Goal: Transaction & Acquisition: Download file/media

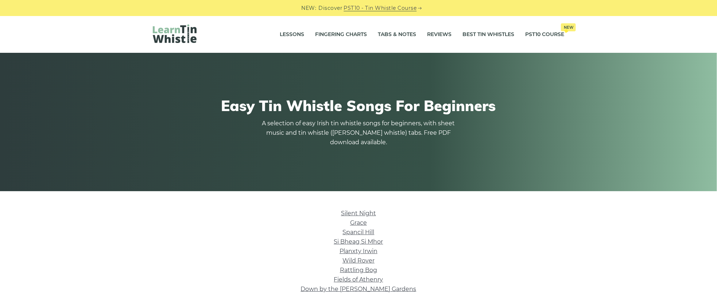
scroll to position [121, 0]
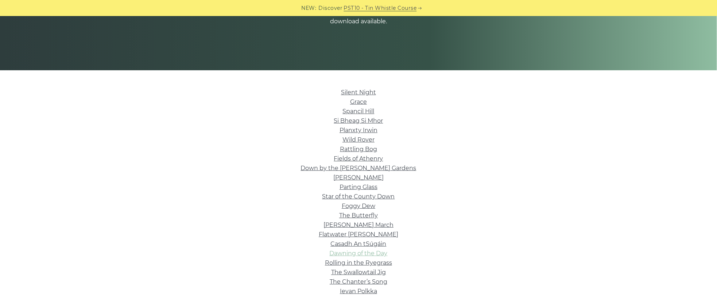
click at [375, 255] on link "Dawning of the Day" at bounding box center [359, 253] width 58 height 7
click at [365, 166] on link "Down by the [PERSON_NAME] Gardens" at bounding box center [359, 168] width 116 height 7
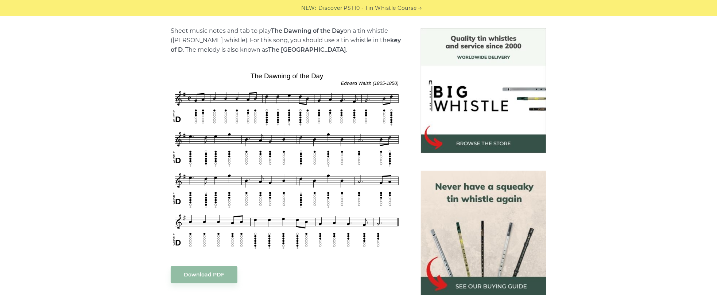
scroll to position [243, 0]
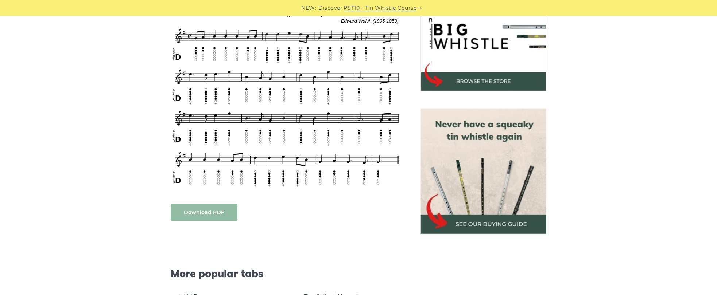
click at [220, 209] on link "Download PDF" at bounding box center [204, 212] width 67 height 17
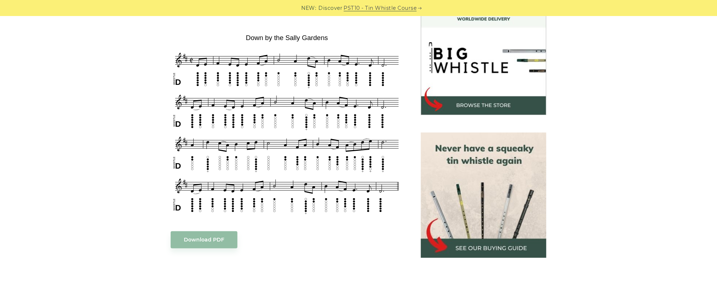
scroll to position [243, 0]
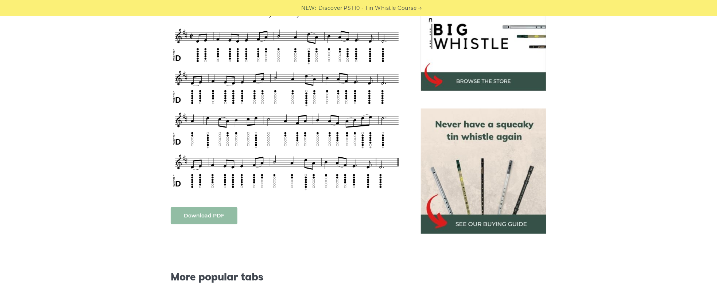
click at [211, 207] on link "Download PDF" at bounding box center [204, 215] width 67 height 17
click at [282, 64] on img at bounding box center [287, 99] width 233 height 185
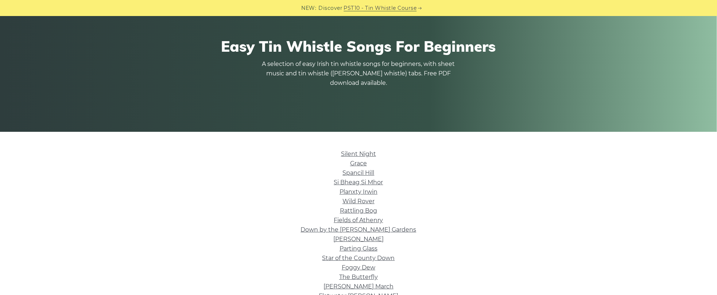
scroll to position [121, 0]
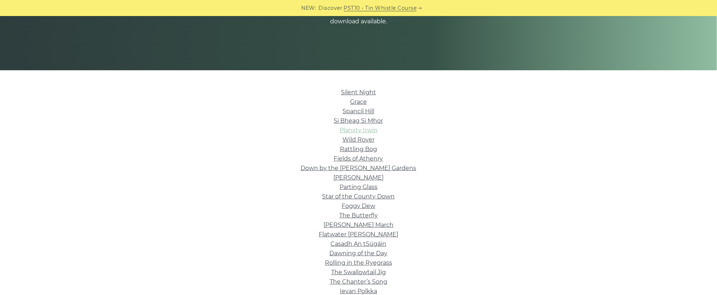
click at [346, 132] on link "Planxty Irwin" at bounding box center [358, 130] width 38 height 7
click at [367, 138] on link "Wild Rover" at bounding box center [358, 139] width 32 height 7
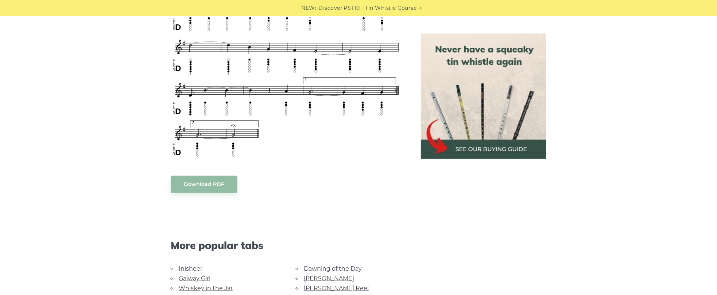
scroll to position [608, 0]
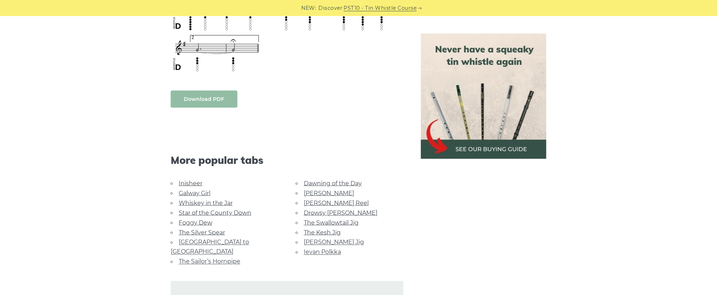
click at [219, 91] on link "Download PDF" at bounding box center [204, 99] width 67 height 17
